Goal: Task Accomplishment & Management: Manage account settings

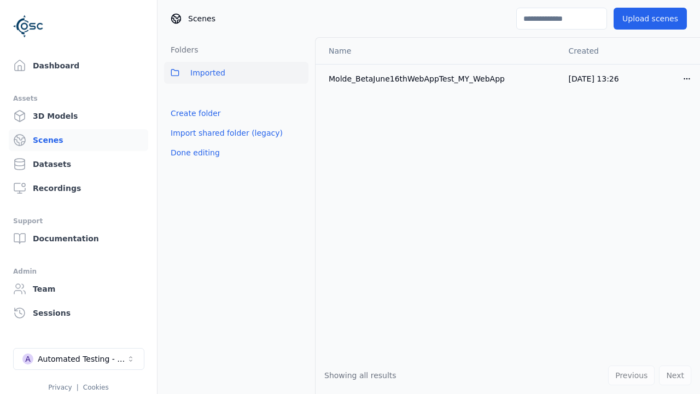
click at [192, 113] on link "Create folder" at bounding box center [196, 113] width 50 height 11
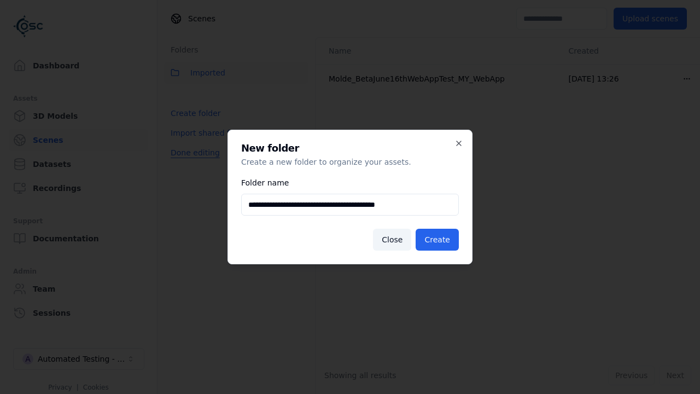
click at [192, 163] on button "Done editing" at bounding box center [195, 153] width 62 height 20
click at [183, 143] on button "Done editing" at bounding box center [195, 153] width 62 height 20
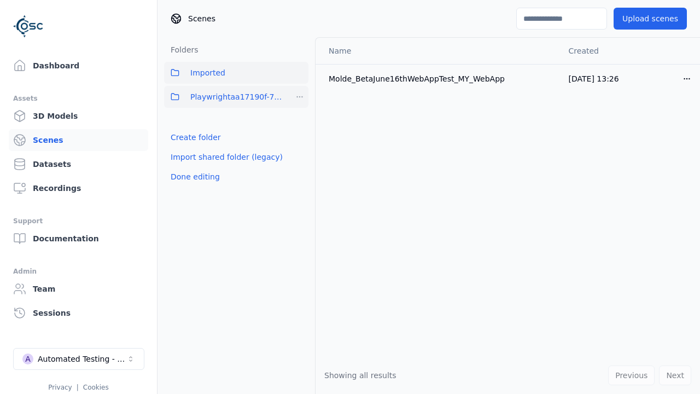
click at [300, 97] on html "Support Dashboard Assets 3D Models Scenes Datasets Recordings Support Documenta…" at bounding box center [350, 197] width 700 height 394
click at [300, 154] on div "Rename" at bounding box center [304, 155] width 73 height 18
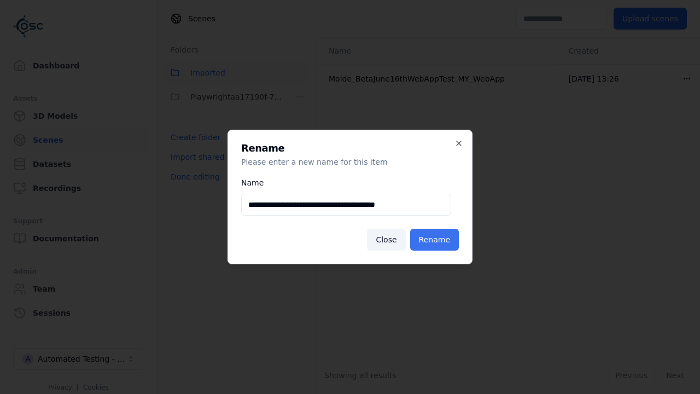
click at [346, 205] on input "**********" at bounding box center [346, 205] width 210 height 22
type input "**********"
click at [437, 240] on button "Rename" at bounding box center [434, 240] width 49 height 22
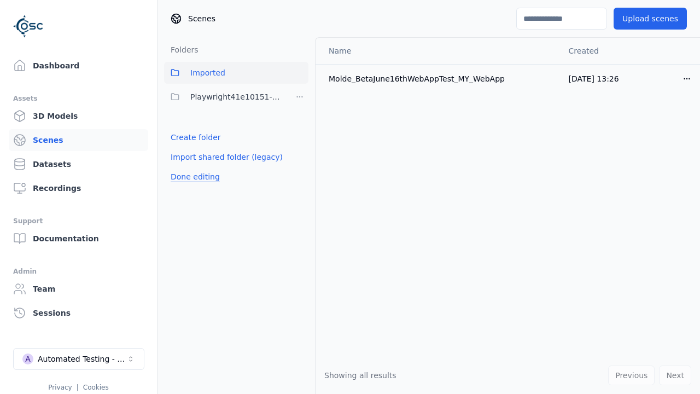
click at [192, 177] on button "Done editing" at bounding box center [195, 177] width 62 height 20
click at [183, 167] on button "Done editing" at bounding box center [195, 177] width 62 height 20
click at [300, 97] on html "Support Dashboard Assets 3D Models Scenes Datasets Recordings Support Documenta…" at bounding box center [350, 197] width 700 height 394
click at [300, 172] on div "Delete" at bounding box center [304, 172] width 73 height 18
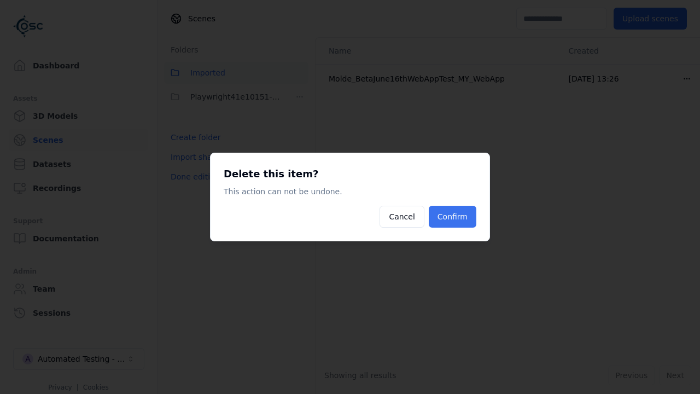
click at [454, 217] on button "Confirm" at bounding box center [453, 217] width 48 height 22
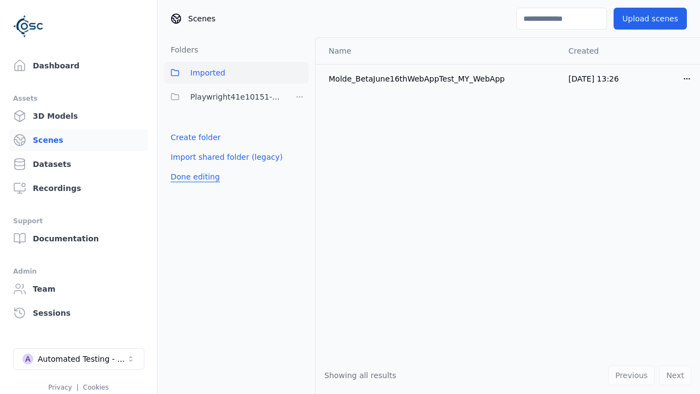
click at [192, 177] on button "Done editing" at bounding box center [195, 177] width 62 height 20
